Goal: Navigation & Orientation: Understand site structure

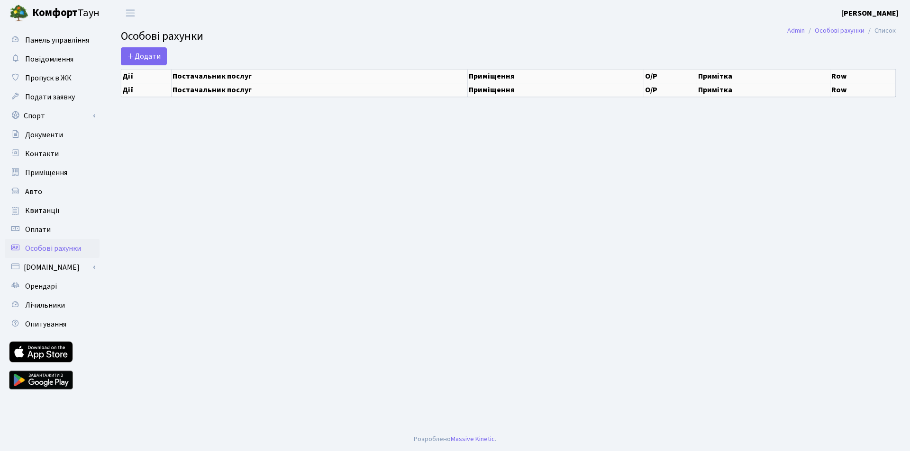
select select "25"
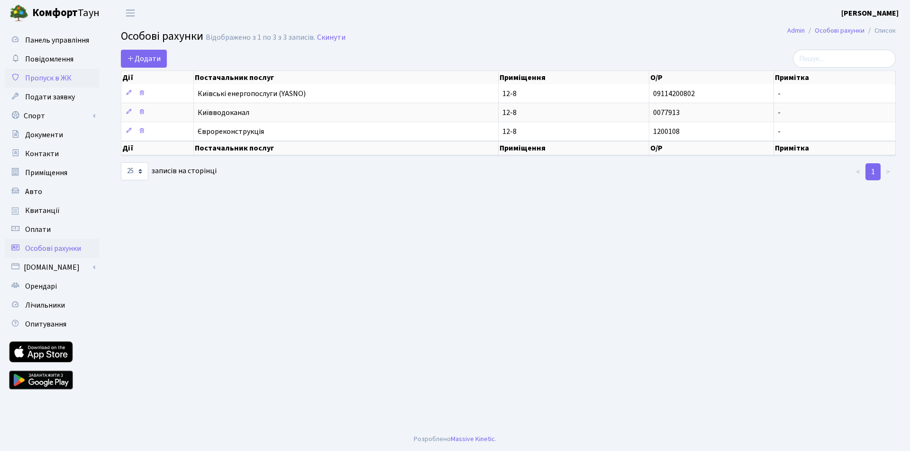
click at [57, 75] on span "Пропуск в ЖК" at bounding box center [48, 78] width 46 height 10
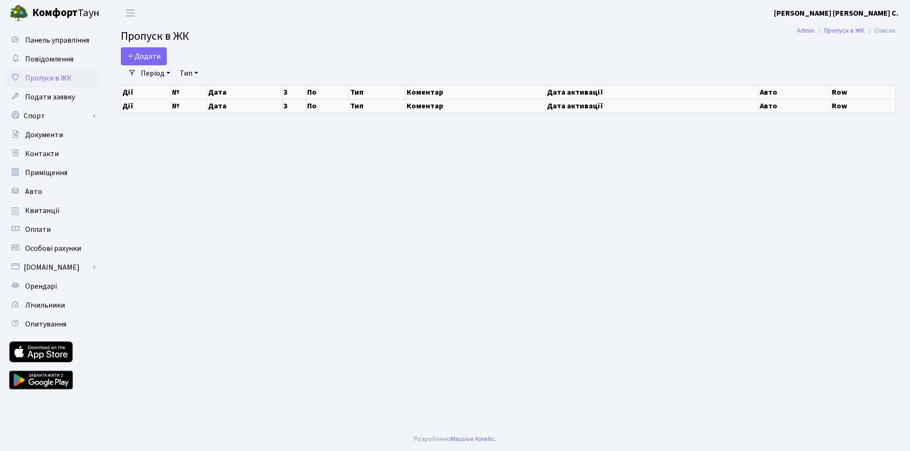
select select "25"
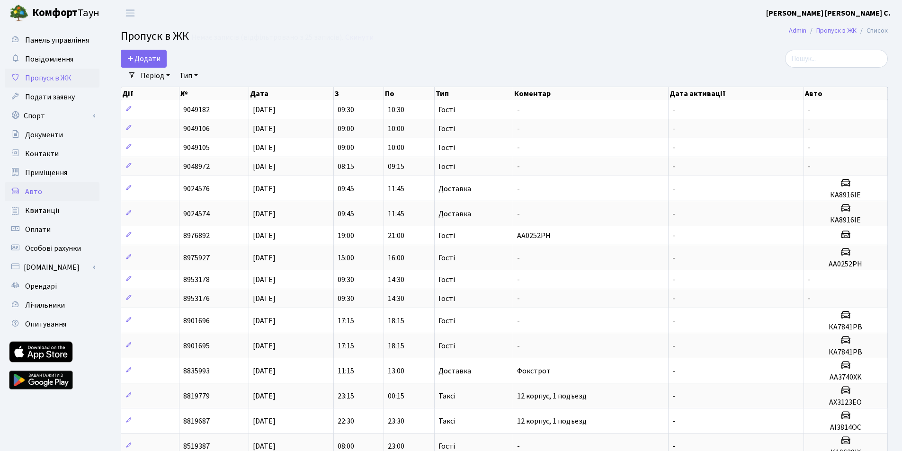
click at [36, 191] on span "Авто" at bounding box center [33, 192] width 17 height 10
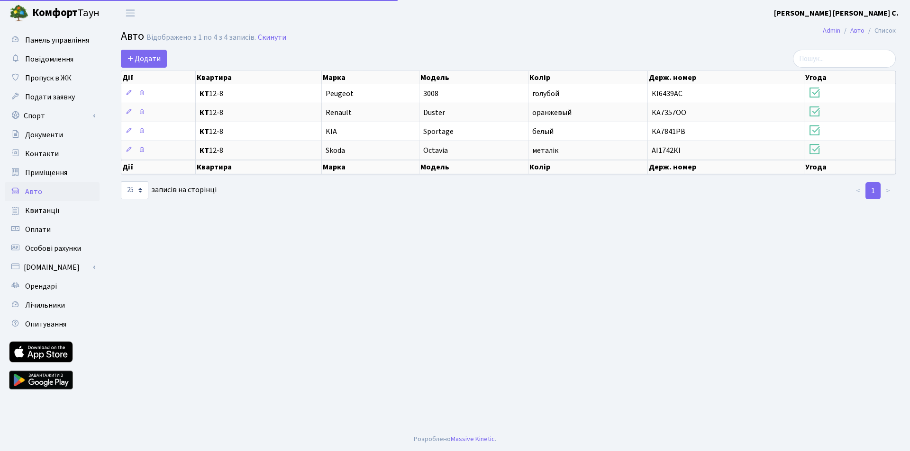
select select "25"
click at [43, 232] on span "Оплати" at bounding box center [38, 230] width 26 height 10
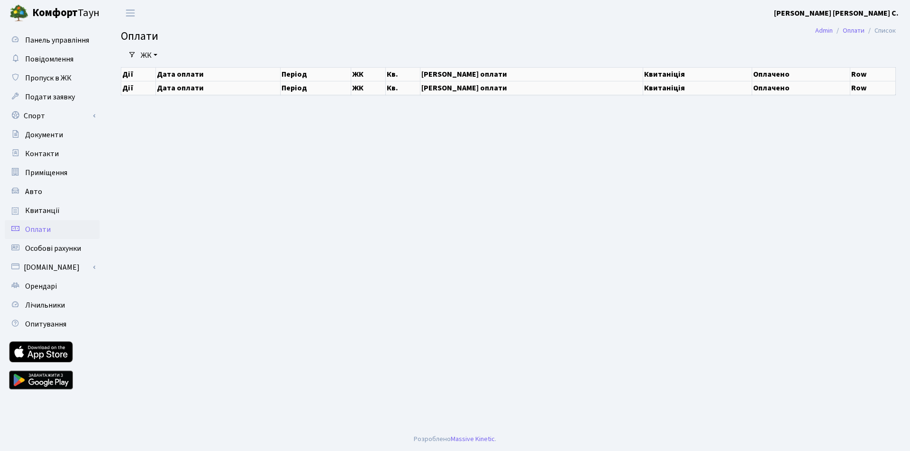
select select "25"
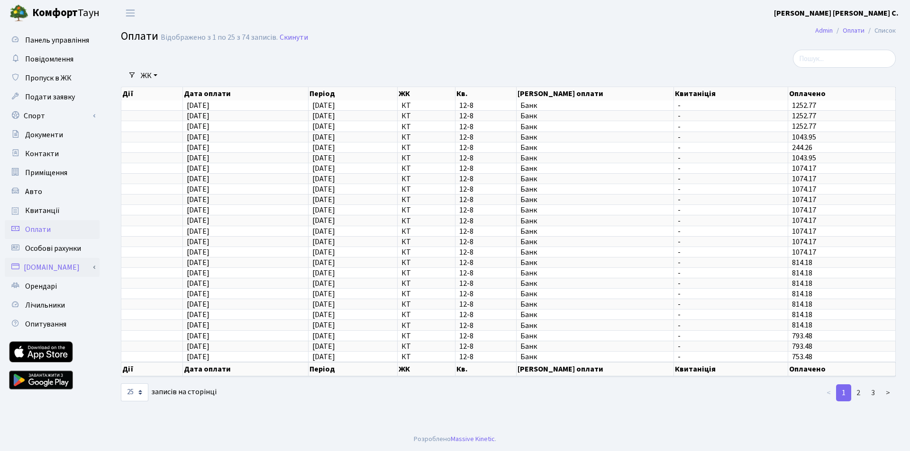
click at [45, 267] on link "[DOMAIN_NAME]" at bounding box center [52, 267] width 95 height 19
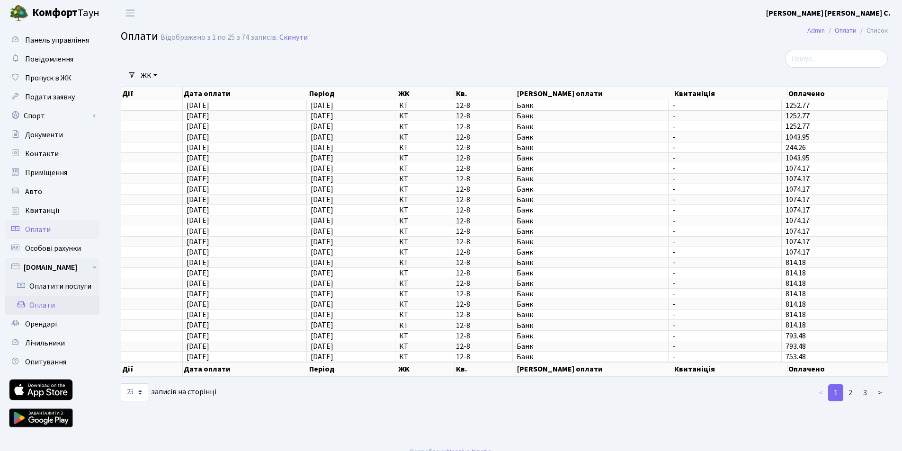
click at [43, 305] on link "Оплати" at bounding box center [52, 305] width 95 height 19
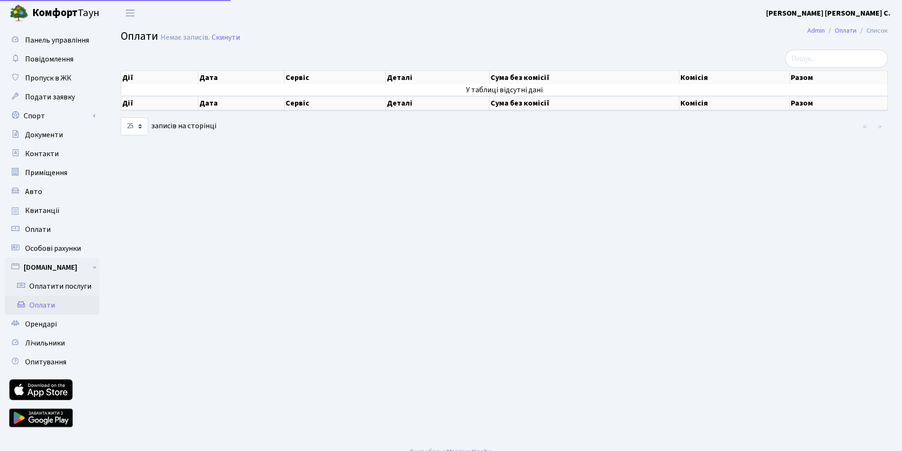
select select "25"
click at [47, 132] on span "Документи" at bounding box center [44, 135] width 38 height 10
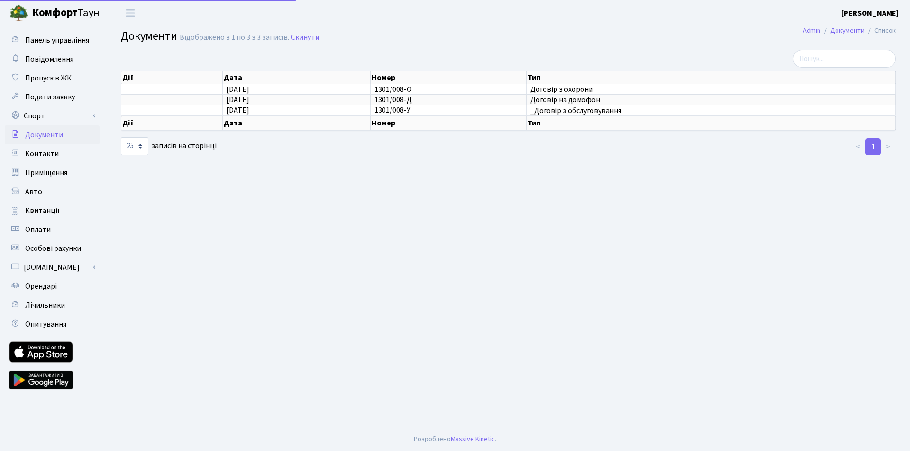
select select "25"
drag, startPoint x: 587, startPoint y: 145, endPoint x: 578, endPoint y: 151, distance: 11.0
click at [587, 145] on div at bounding box center [508, 146] width 263 height 19
drag, startPoint x: 570, startPoint y: 157, endPoint x: 500, endPoint y: 167, distance: 70.8
click at [559, 161] on main "Admin Документи Список Документи Відображено з 1 по 3 з 3 записів. Скинути Дії …" at bounding box center [508, 227] width 803 height 402
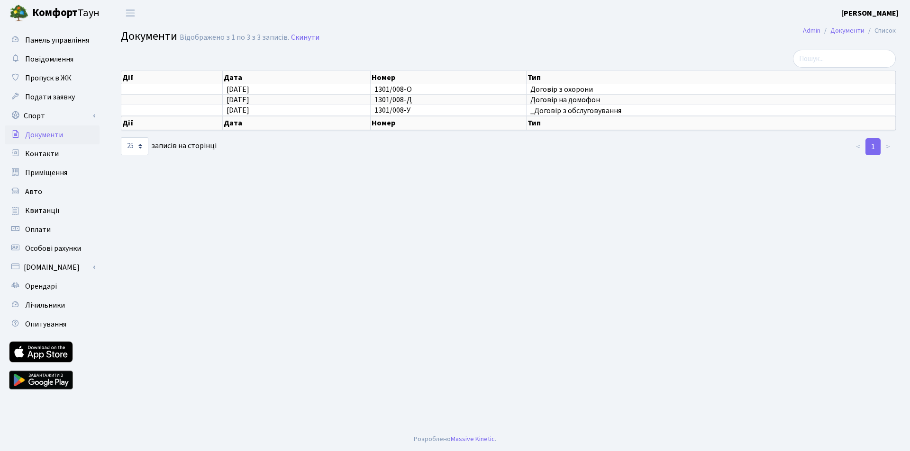
click at [330, 186] on main "Admin Документи Список Документи Відображено з 1 по 3 з 3 записів. Скинути Дії …" at bounding box center [508, 227] width 803 height 402
click at [416, 179] on main "Admin Документи Список Документи Відображено з 1 по 3 з 3 записів. Скинути Дії …" at bounding box center [508, 227] width 803 height 402
click at [435, 194] on main "Admin Документи Список Документи Відображено з 1 по 3 з 3 записів. Скинути Дії …" at bounding box center [508, 227] width 803 height 402
click at [43, 150] on span "Контакти" at bounding box center [42, 154] width 34 height 10
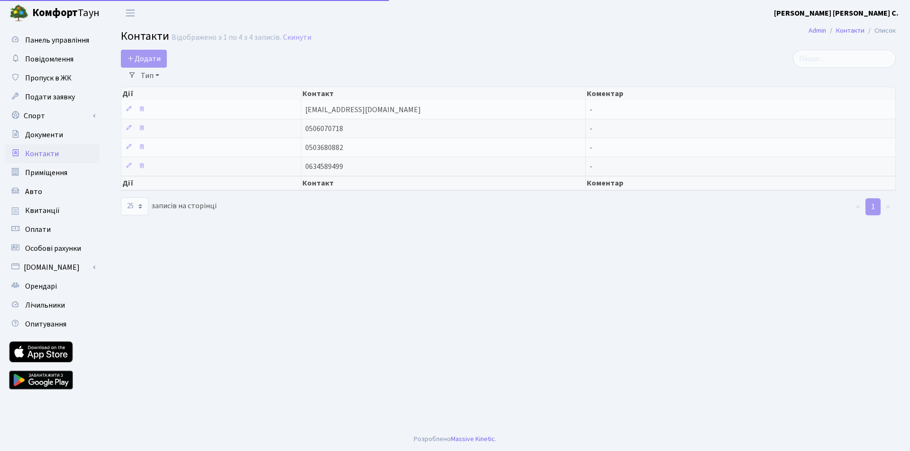
select select "25"
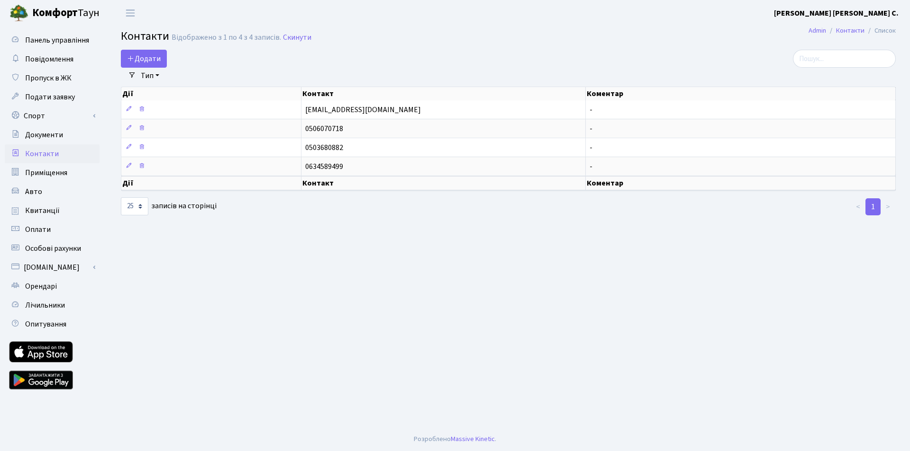
click at [356, 209] on div "10 25 50 100 250 500 1,000 записів на сторінці" at bounding box center [245, 207] width 249 height 18
click at [396, 208] on div at bounding box center [508, 207] width 263 height 19
click at [412, 212] on div at bounding box center [508, 207] width 263 height 19
click at [68, 38] on span "Панель управління" at bounding box center [57, 40] width 64 height 10
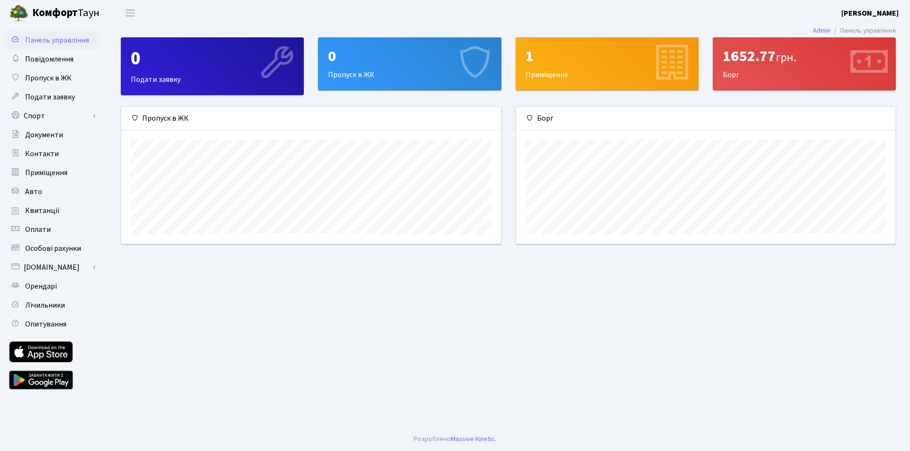
scroll to position [137, 379]
click at [567, 256] on main "Admin Панель управління 0 Подати заявку 0 Пропуск в ЖК 1 Приміщення 1652.77 грн…" at bounding box center [508, 227] width 803 height 402
drag, startPoint x: 782, startPoint y: 276, endPoint x: 770, endPoint y: 279, distance: 12.5
click at [775, 279] on main "Admin Панель управління 0 Подати заявку 0 Пропуск в ЖК 1 Приміщення 1652.77 грн…" at bounding box center [508, 227] width 803 height 402
click at [605, 282] on main "Admin Панель управління 0 Подати заявку 0 Пропуск в ЖК 1 Приміщення 1652.77 грн…" at bounding box center [508, 227] width 803 height 402
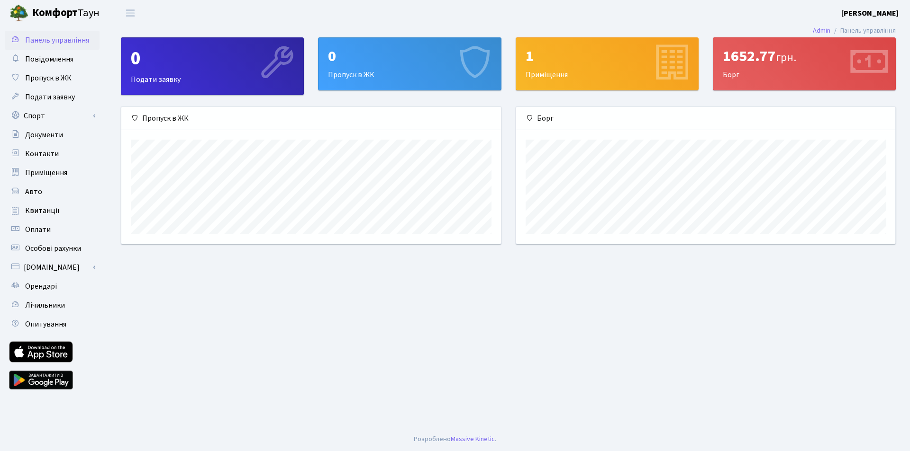
scroll to position [137, 379]
